Goal: Information Seeking & Learning: Learn about a topic

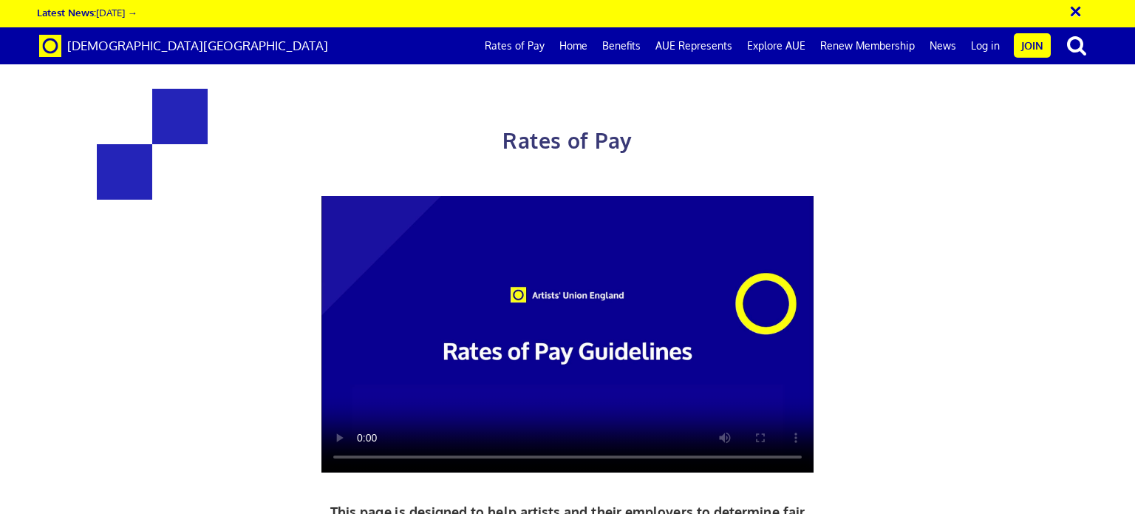
scroll to position [0, 11]
click at [638, 454] on video at bounding box center [567, 334] width 492 height 277
click at [529, 48] on link "Rates of Pay" at bounding box center [514, 45] width 75 height 37
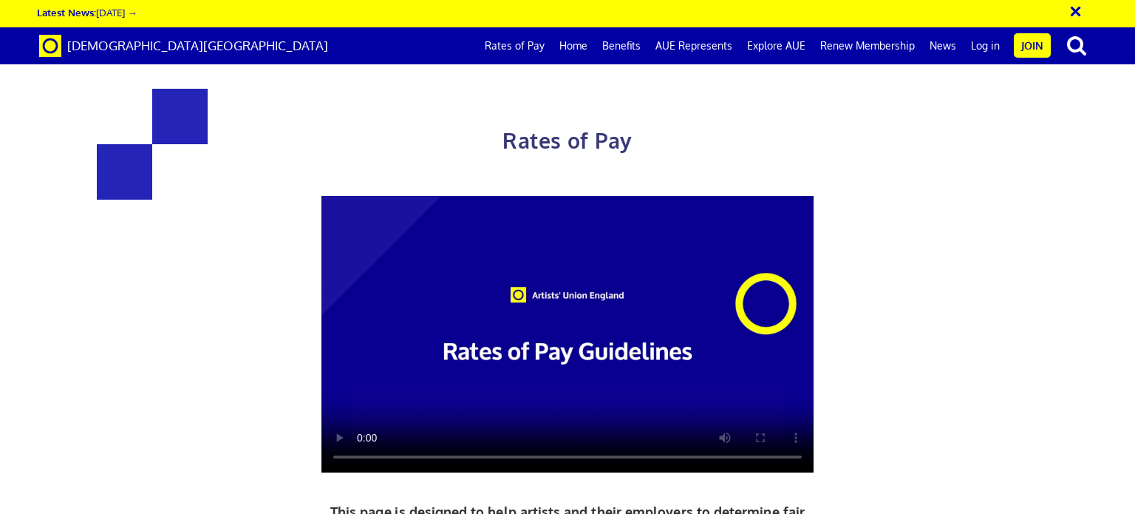
scroll to position [0, 11]
click at [585, 42] on link "Home" at bounding box center [573, 45] width 43 height 37
click at [581, 45] on link "Home" at bounding box center [573, 45] width 43 height 37
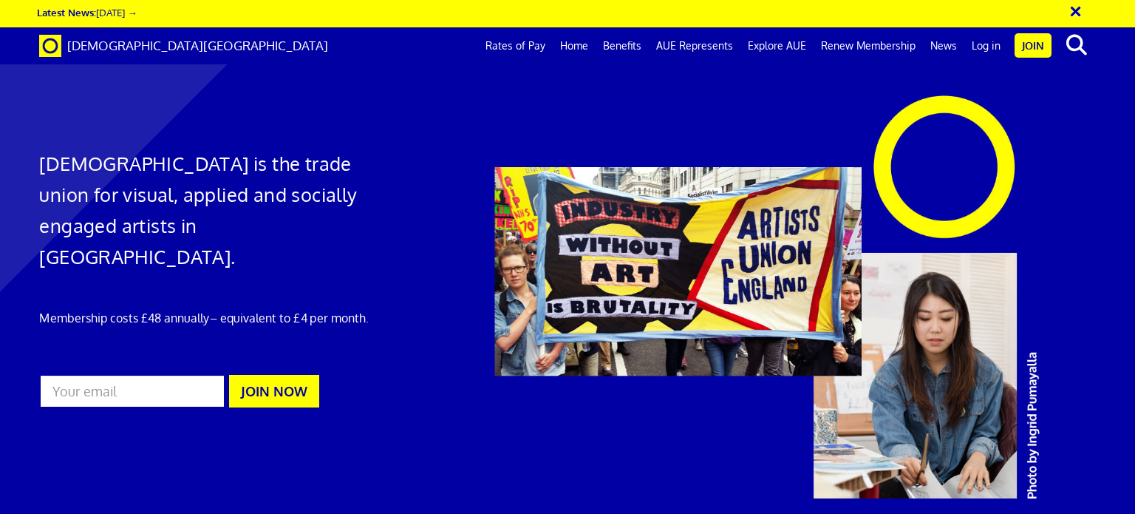
scroll to position [0, 11]
click at [521, 49] on link "Rates of Pay" at bounding box center [515, 45] width 75 height 37
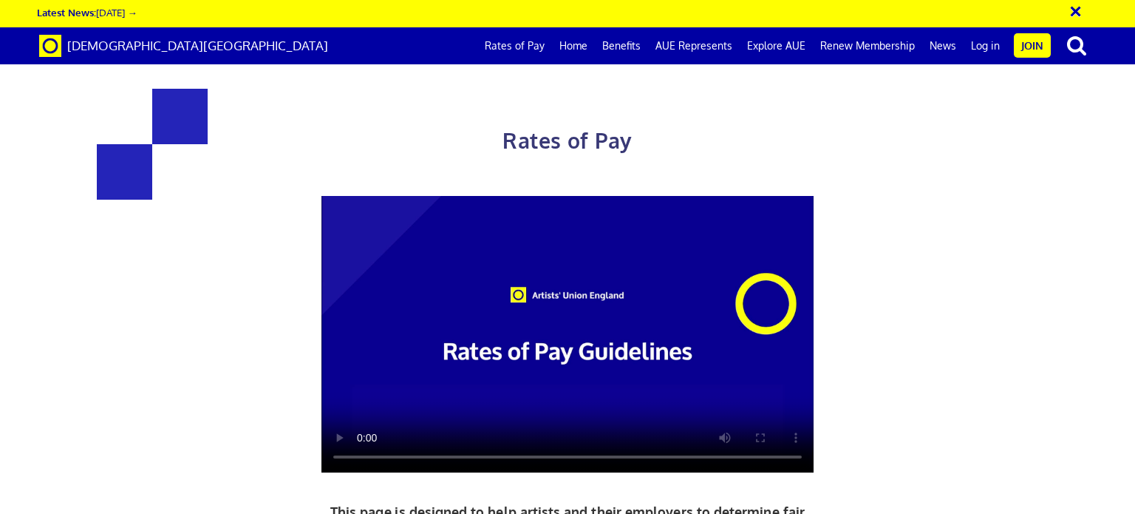
scroll to position [0, 11]
drag, startPoint x: 1021, startPoint y: 0, endPoint x: 1088, endPoint y: 348, distance: 354.5
click at [1088, 348] on div "Rates of Pay This page is designed to help artists and their employers to deter…" at bounding box center [567, 390] width 1157 height 751
click at [950, 202] on div at bounding box center [567, 334] width 771 height 277
